Goal: Download file/media

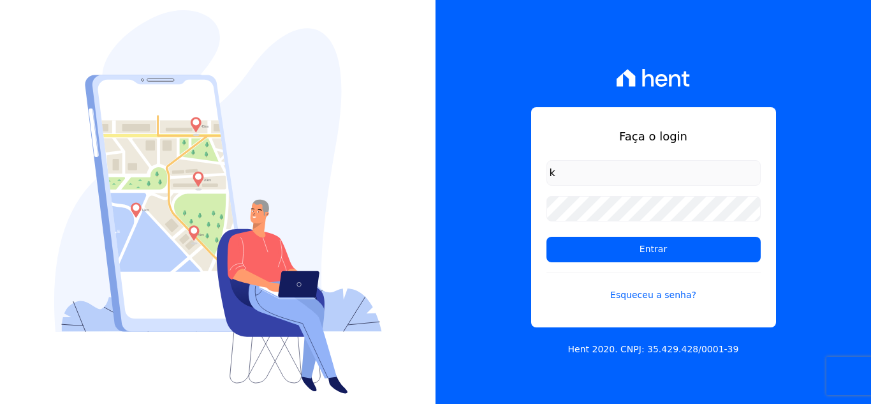
type input "[PERSON_NAME][EMAIL_ADDRESS][PERSON_NAME][DOMAIN_NAME]"
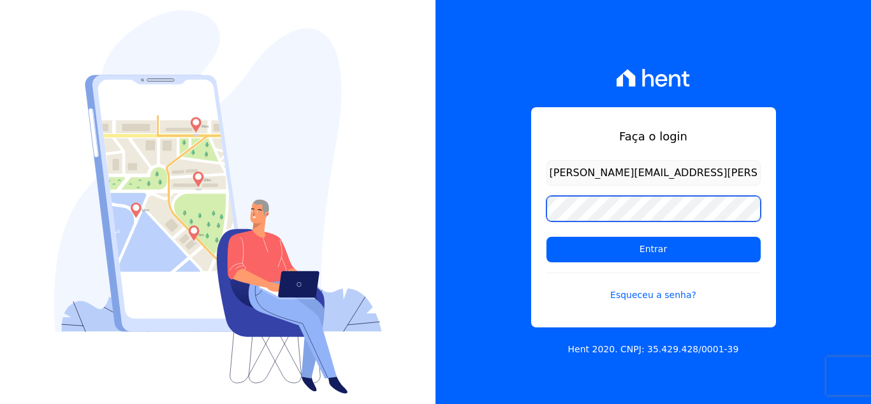
click at [547, 237] on input "Entrar" at bounding box center [654, 250] width 214 height 26
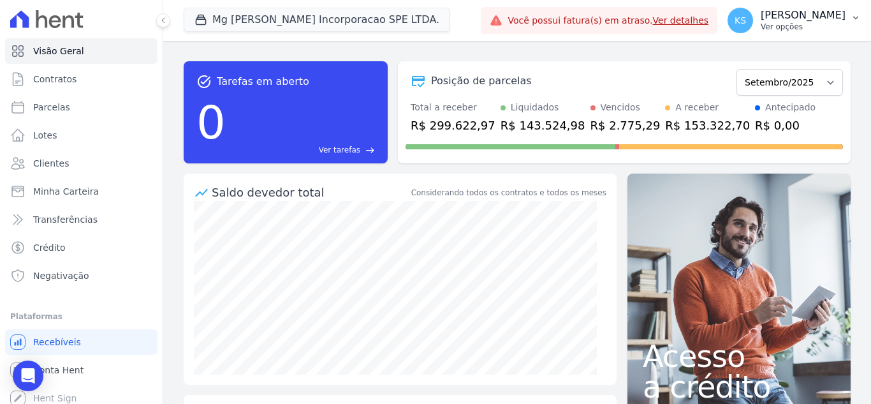
click at [829, 16] on p "[PERSON_NAME]" at bounding box center [803, 15] width 85 height 13
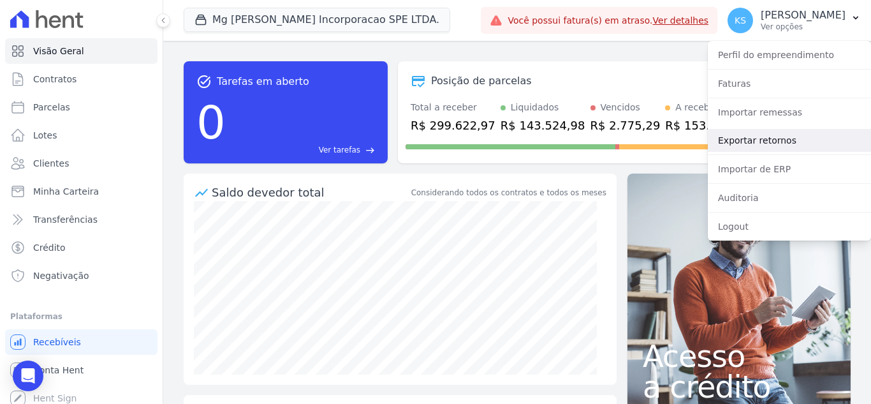
click at [750, 142] on link "Exportar retornos" at bounding box center [789, 140] width 163 height 23
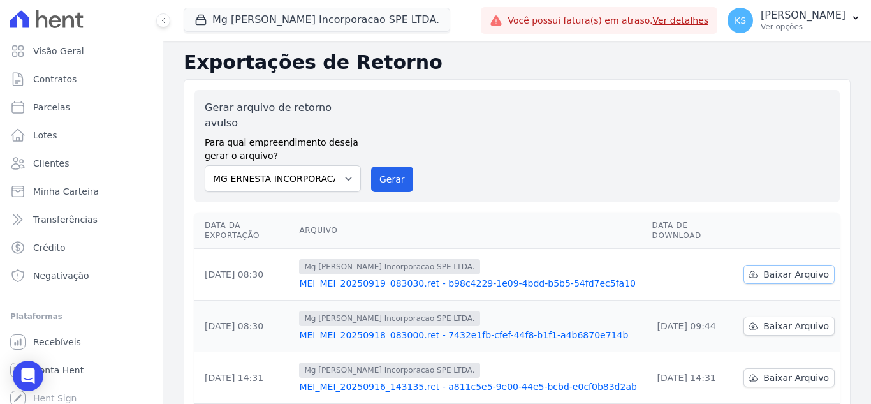
click at [757, 265] on link "Baixar Arquivo" at bounding box center [789, 274] width 91 height 19
